Goal: Task Accomplishment & Management: Use online tool/utility

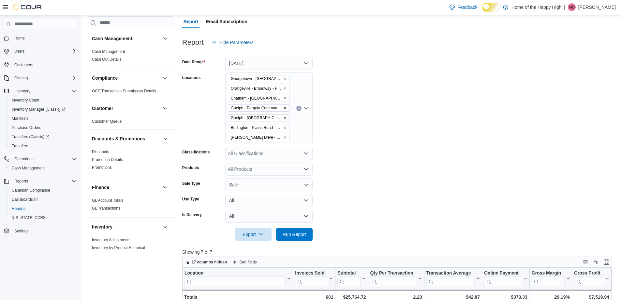
scroll to position [130, 0]
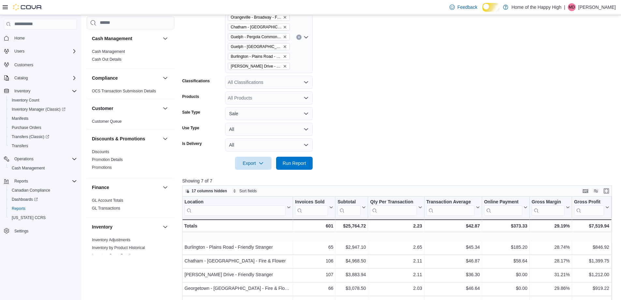
click at [300, 175] on div at bounding box center [399, 173] width 434 height 8
click at [299, 166] on span "Run Report" at bounding box center [294, 162] width 23 height 7
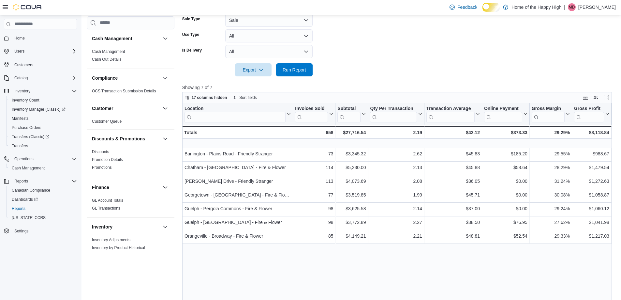
scroll to position [170, 0]
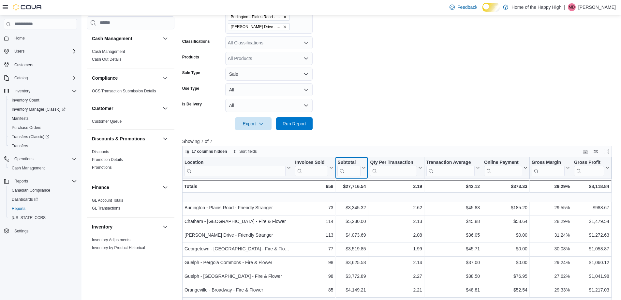
click at [344, 179] on div "Subtotal Click to view column header actions" at bounding box center [351, 168] width 33 height 22
click at [295, 126] on span "Run Report" at bounding box center [294, 123] width 23 height 7
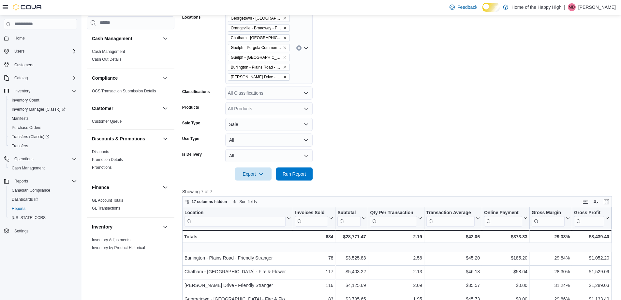
scroll to position [39, 0]
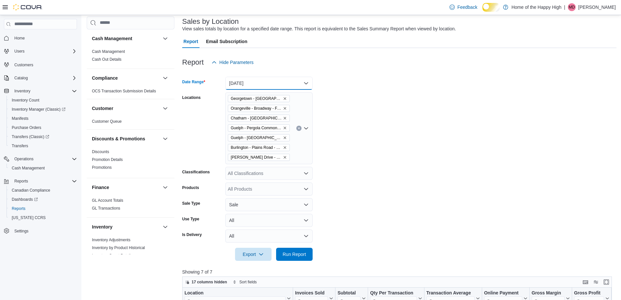
click at [266, 90] on button "Today" at bounding box center [268, 83] width 87 height 13
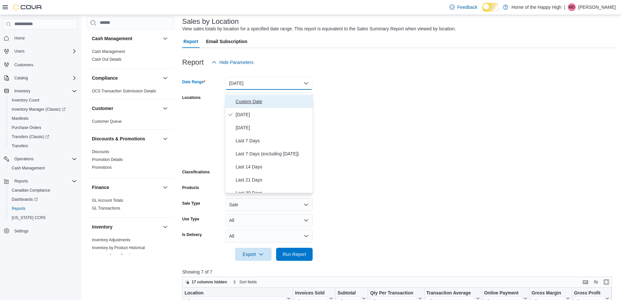
click at [251, 105] on span "Custom Date" at bounding box center [273, 101] width 74 height 8
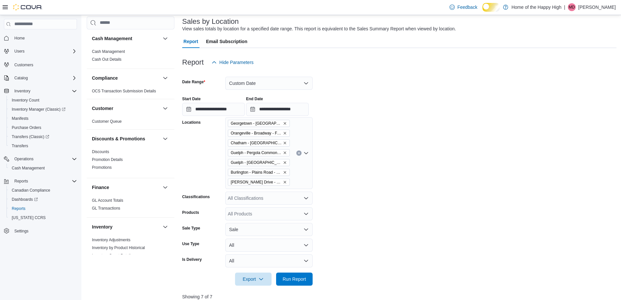
click at [407, 126] on form "**********" at bounding box center [399, 177] width 434 height 216
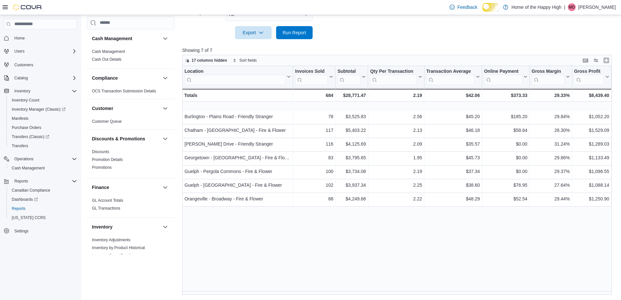
scroll to position [196, 0]
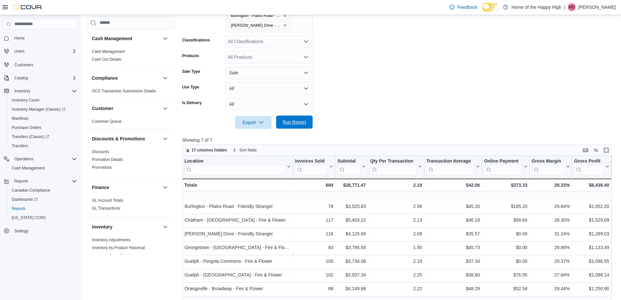
click at [296, 125] on span "Run Report" at bounding box center [294, 122] width 23 height 7
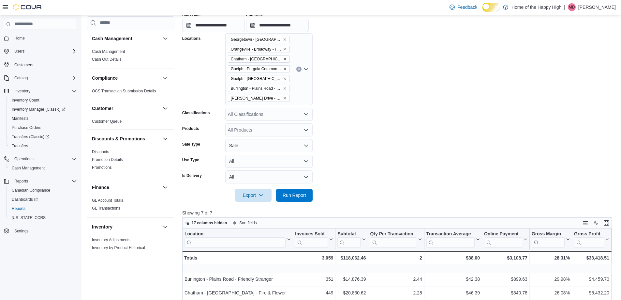
scroll to position [163, 0]
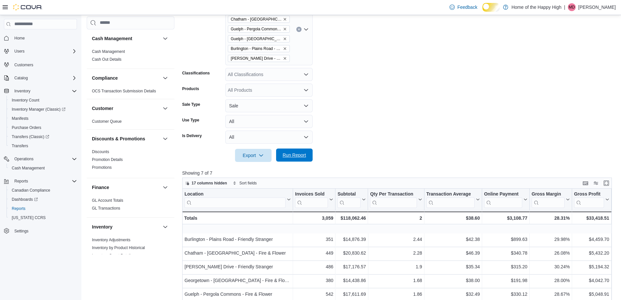
click at [301, 158] on span "Run Report" at bounding box center [294, 155] width 23 height 7
click at [293, 63] on input "Locations" at bounding box center [292, 59] width 1 height 8
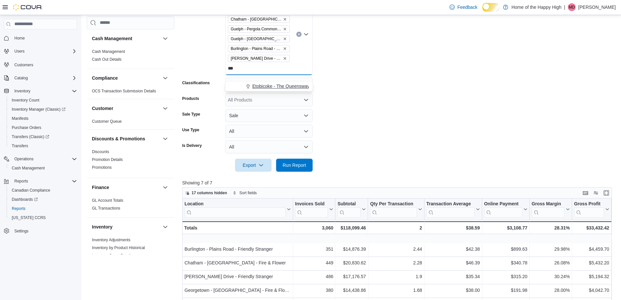
type input "***"
click at [282, 85] on span "Etobicoke - The Queensway - Fire & Flower" at bounding box center [296, 86] width 88 height 7
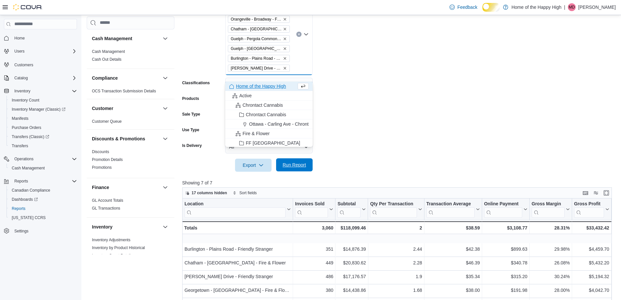
click at [305, 168] on span "Run Report" at bounding box center [294, 164] width 23 height 7
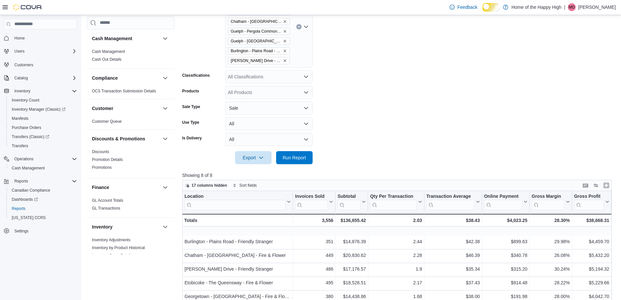
scroll to position [98, 0]
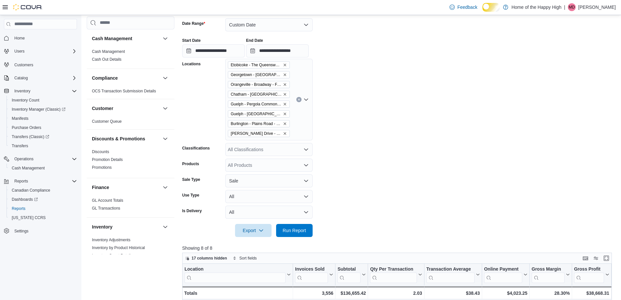
click at [260, 155] on div "All Classifications" at bounding box center [268, 149] width 87 height 13
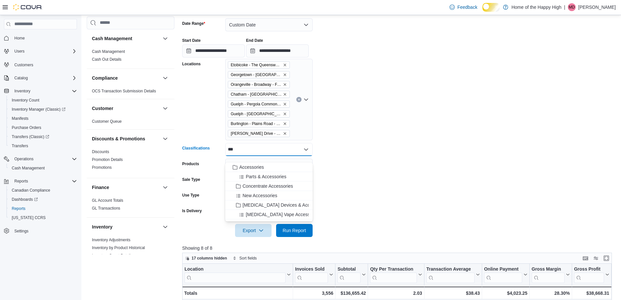
type input "***"
click at [263, 163] on button "Accessories" at bounding box center [268, 166] width 87 height 9
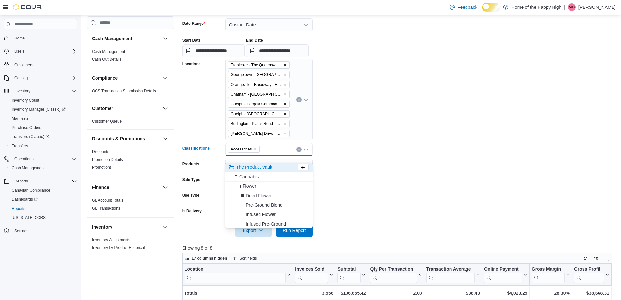
click at [371, 165] on form "**********" at bounding box center [399, 123] width 434 height 226
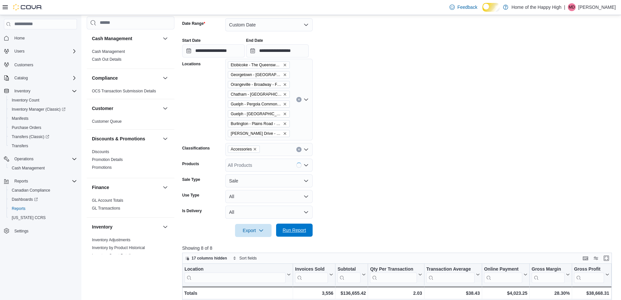
click at [301, 233] on span "Run Report" at bounding box center [294, 230] width 23 height 7
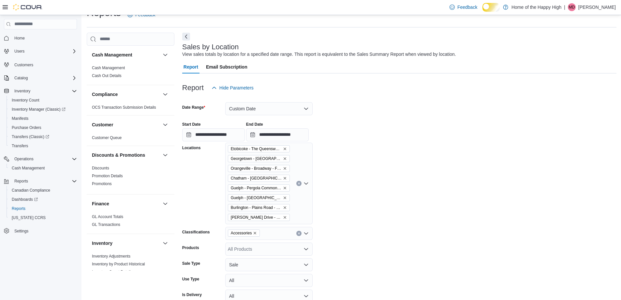
scroll to position [10, 0]
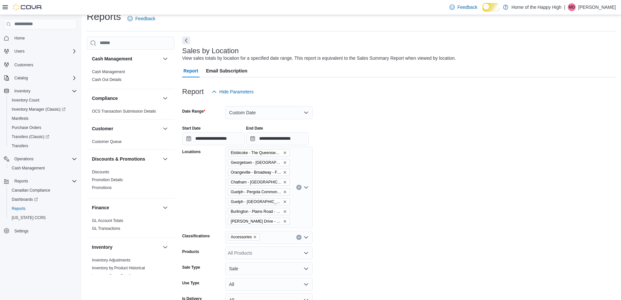
click at [257, 239] on icon "Remove Accessories from selection in this group" at bounding box center [255, 237] width 4 height 4
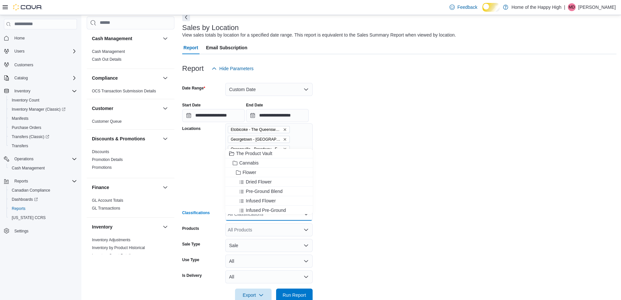
scroll to position [173, 0]
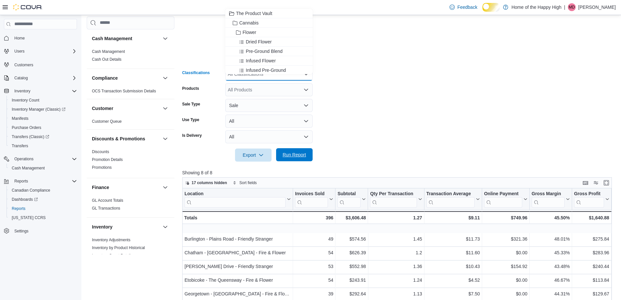
click at [303, 158] on span "Run Report" at bounding box center [294, 154] width 23 height 7
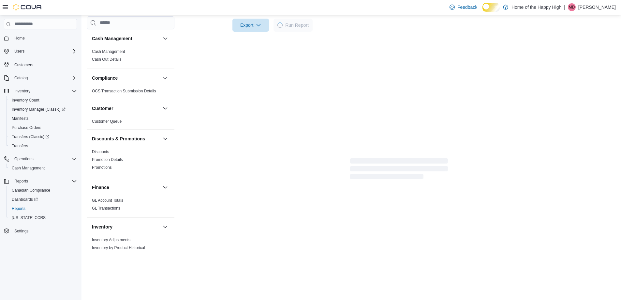
scroll to position [303, 0]
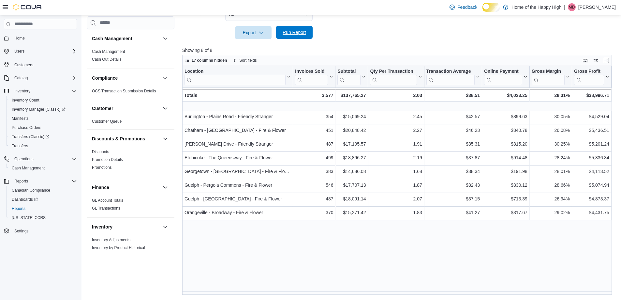
click at [288, 34] on span "Run Report" at bounding box center [294, 32] width 23 height 7
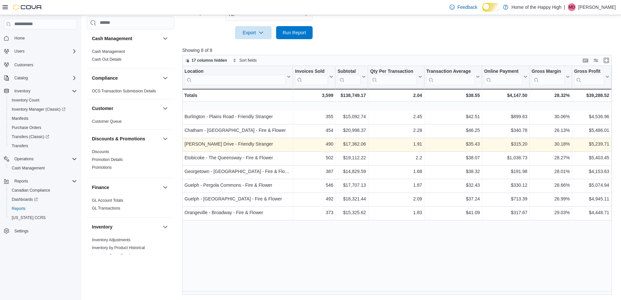
scroll to position [108, 0]
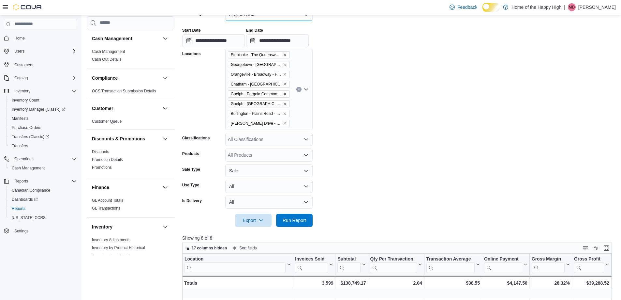
click at [234, 21] on button "Custom Date" at bounding box center [268, 14] width 87 height 13
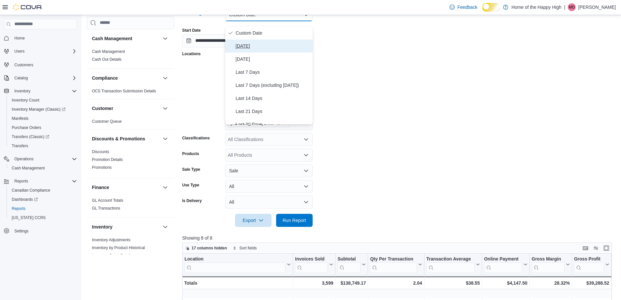
click at [239, 45] on span "Today" at bounding box center [273, 46] width 74 height 8
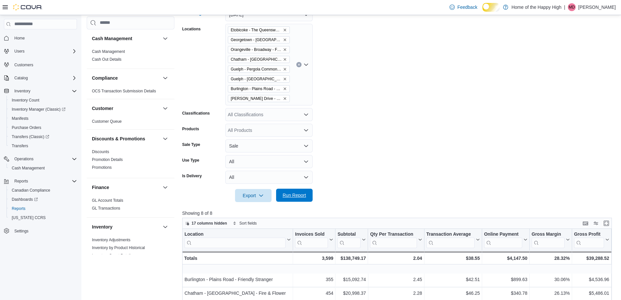
click at [303, 201] on span "Run Report" at bounding box center [294, 194] width 29 height 13
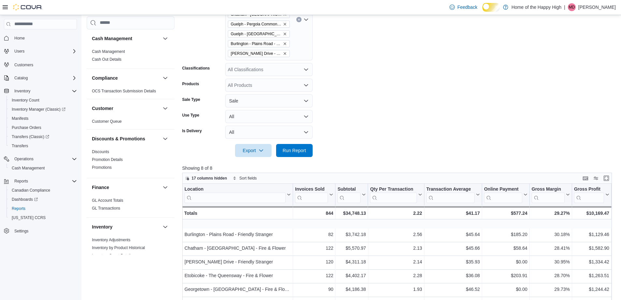
scroll to position [238, 0]
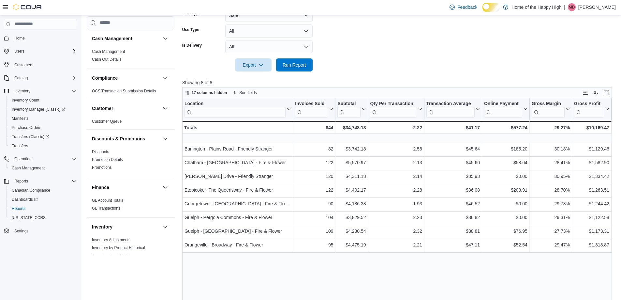
click at [293, 68] on span "Run Report" at bounding box center [294, 65] width 23 height 7
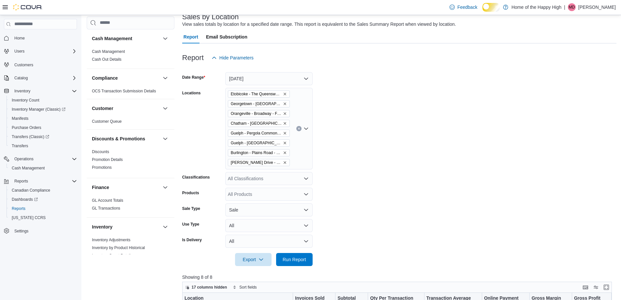
scroll to position [43, 0]
click at [603, 5] on p "Meg Driscoll" at bounding box center [596, 7] width 37 height 8
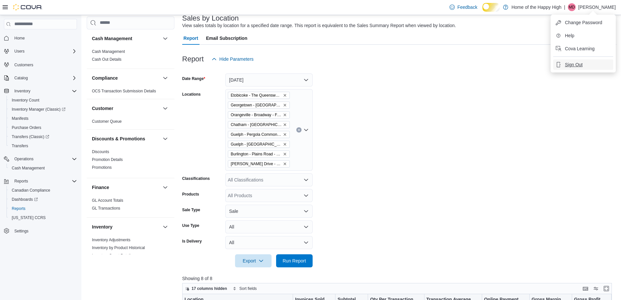
click at [580, 66] on span "Sign Out" at bounding box center [574, 64] width 18 height 7
